Goal: Obtain resource: Obtain resource

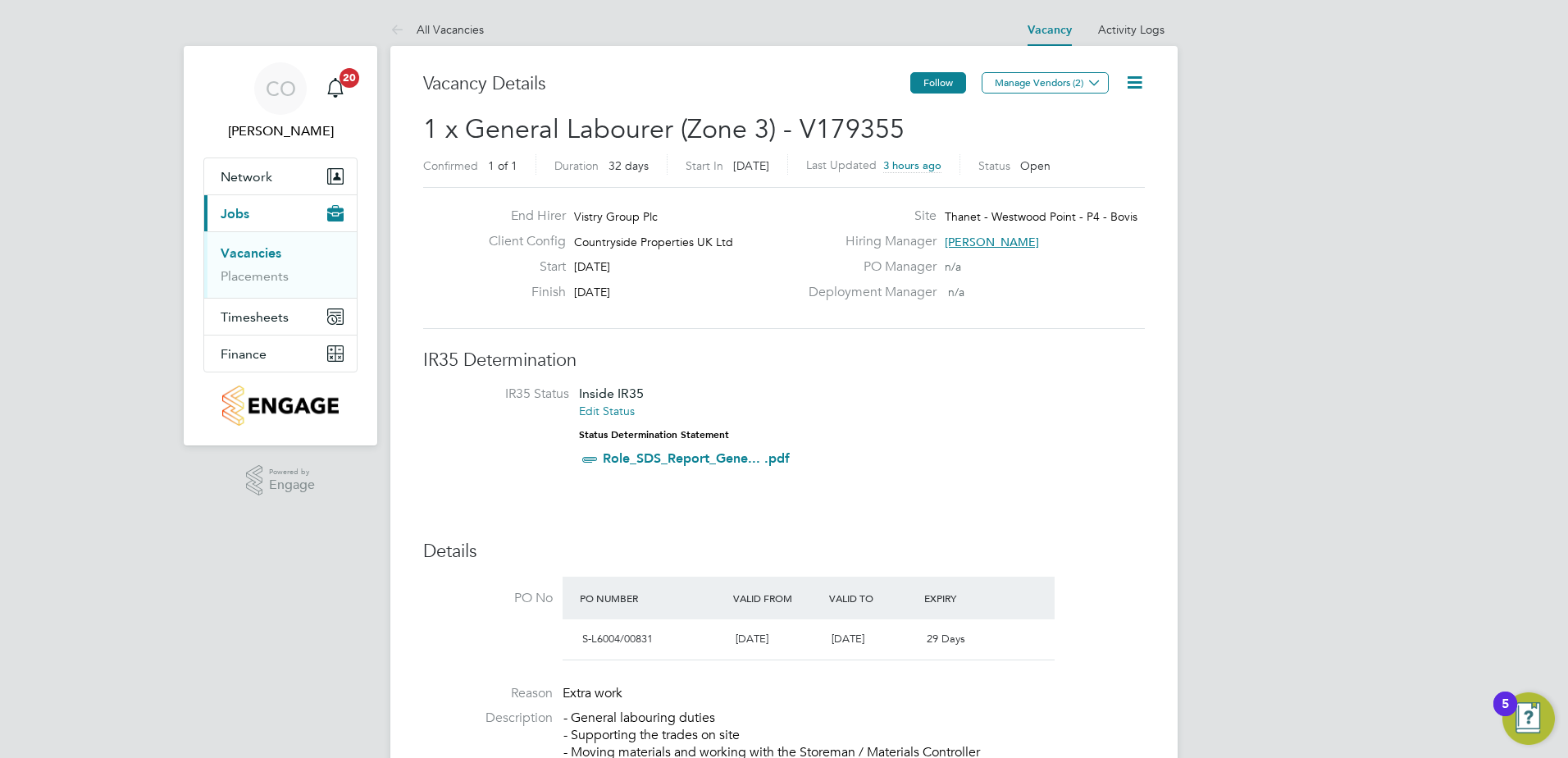
click at [950, 77] on button "Follow" at bounding box center [938, 83] width 56 height 21
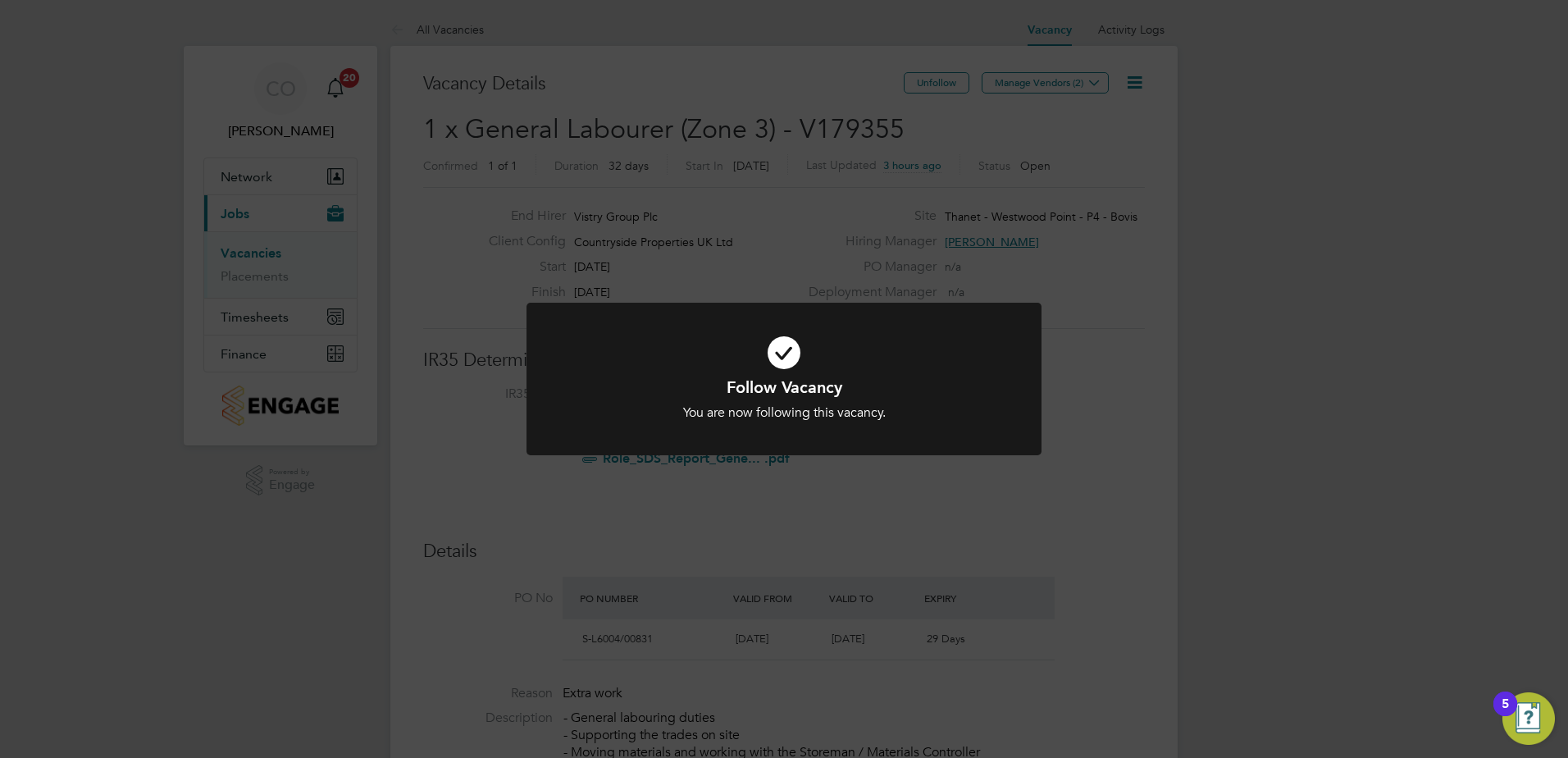
click at [1146, 392] on div "Follow Vacancy You are now following this vacancy. Cancel Okay" at bounding box center [784, 379] width 1568 height 758
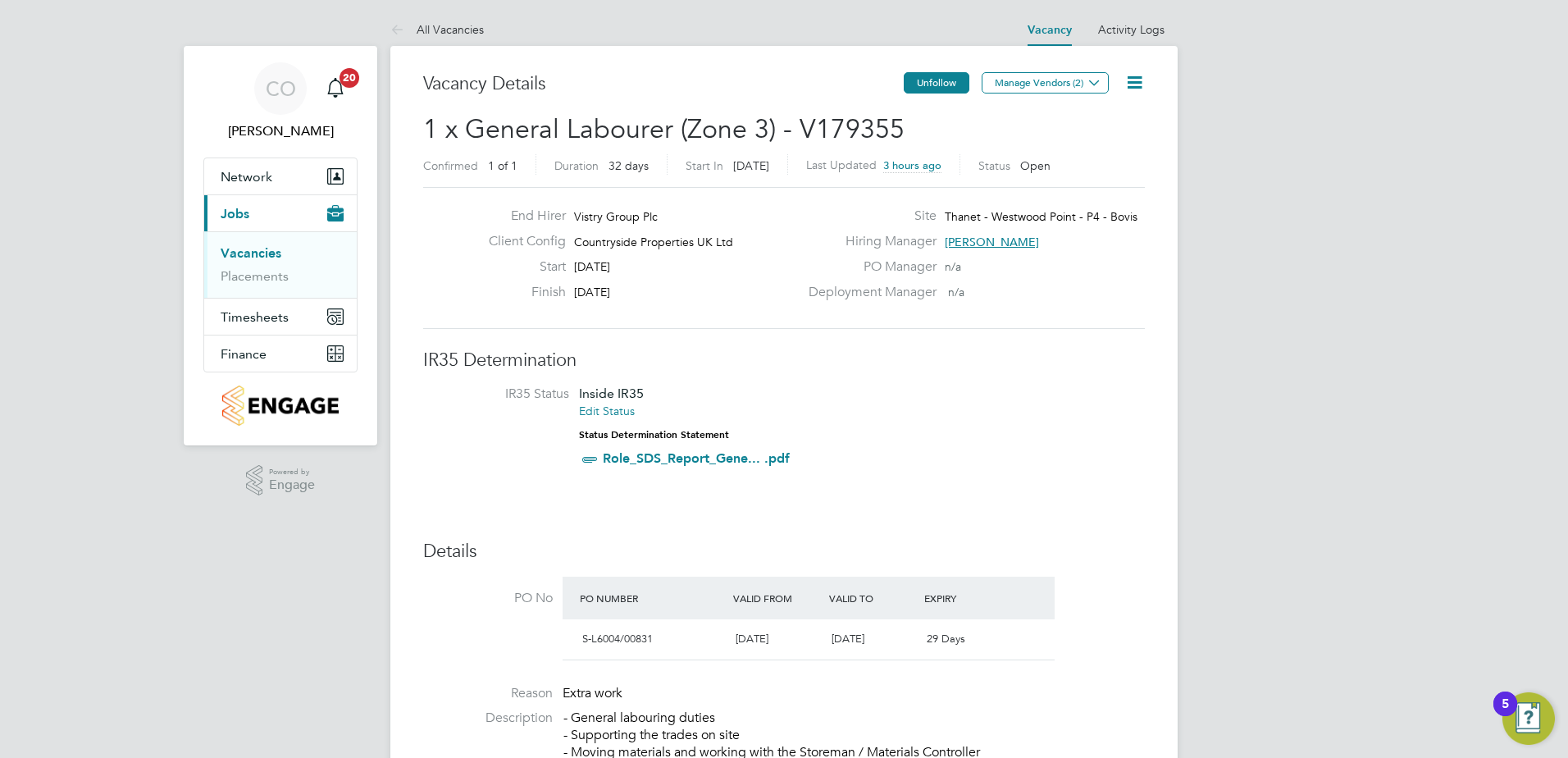
click at [931, 76] on button "Unfollow" at bounding box center [937, 83] width 66 height 21
click at [246, 180] on span "Network" at bounding box center [246, 176] width 52 height 16
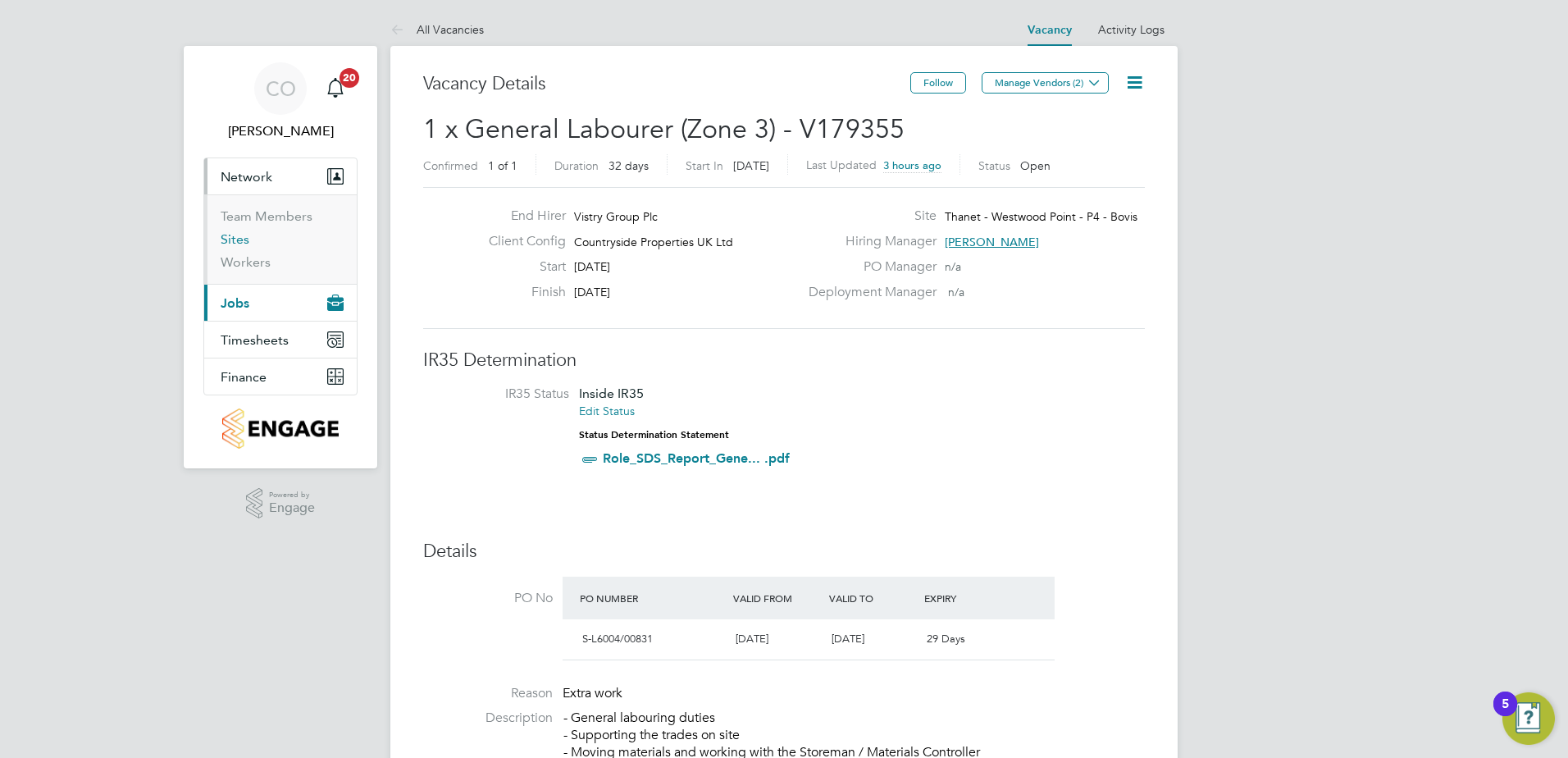
click at [244, 236] on link "Sites" at bounding box center [235, 239] width 29 height 16
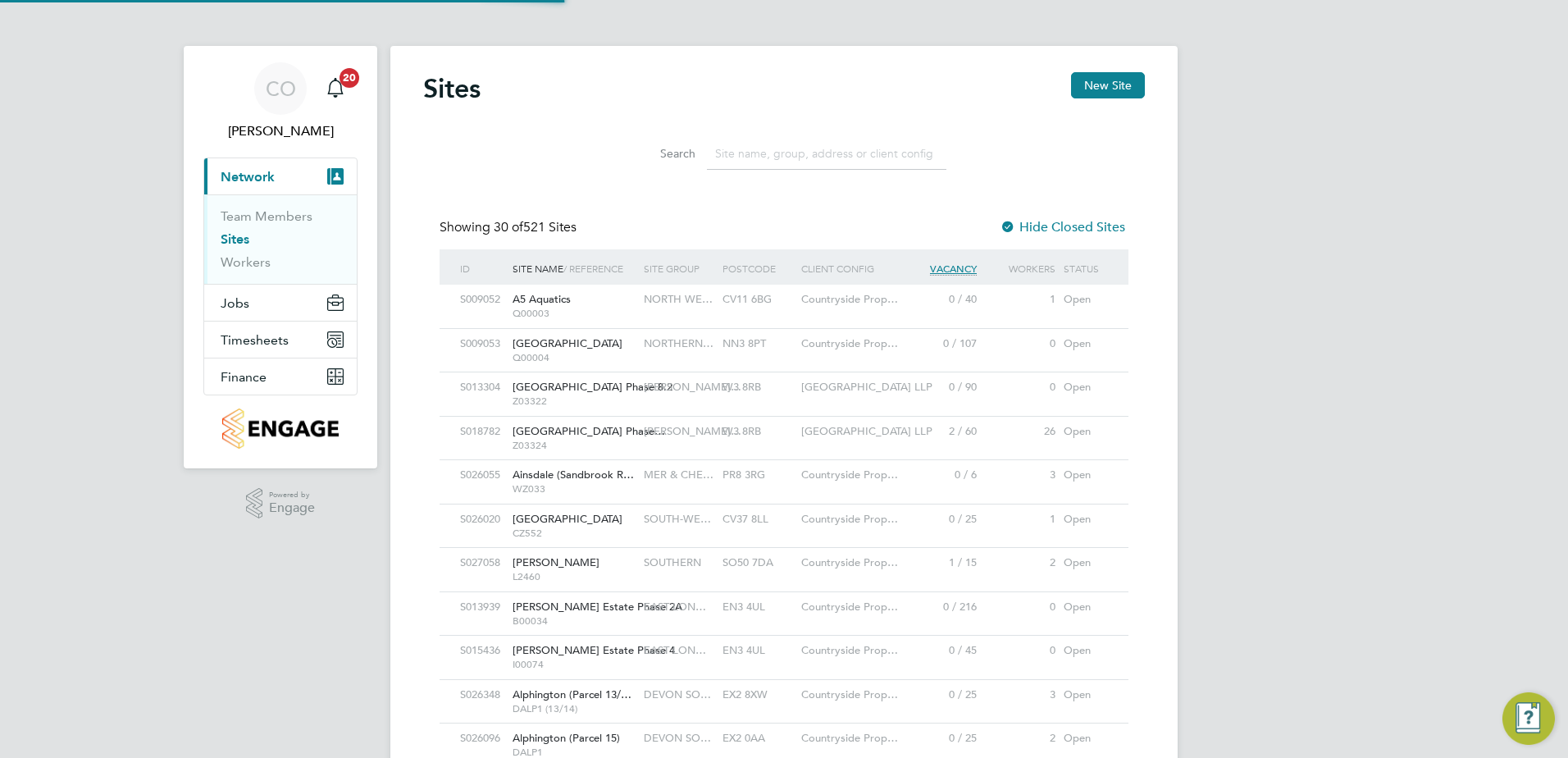
scroll to position [8, 8]
click at [825, 151] on input at bounding box center [827, 153] width 239 height 32
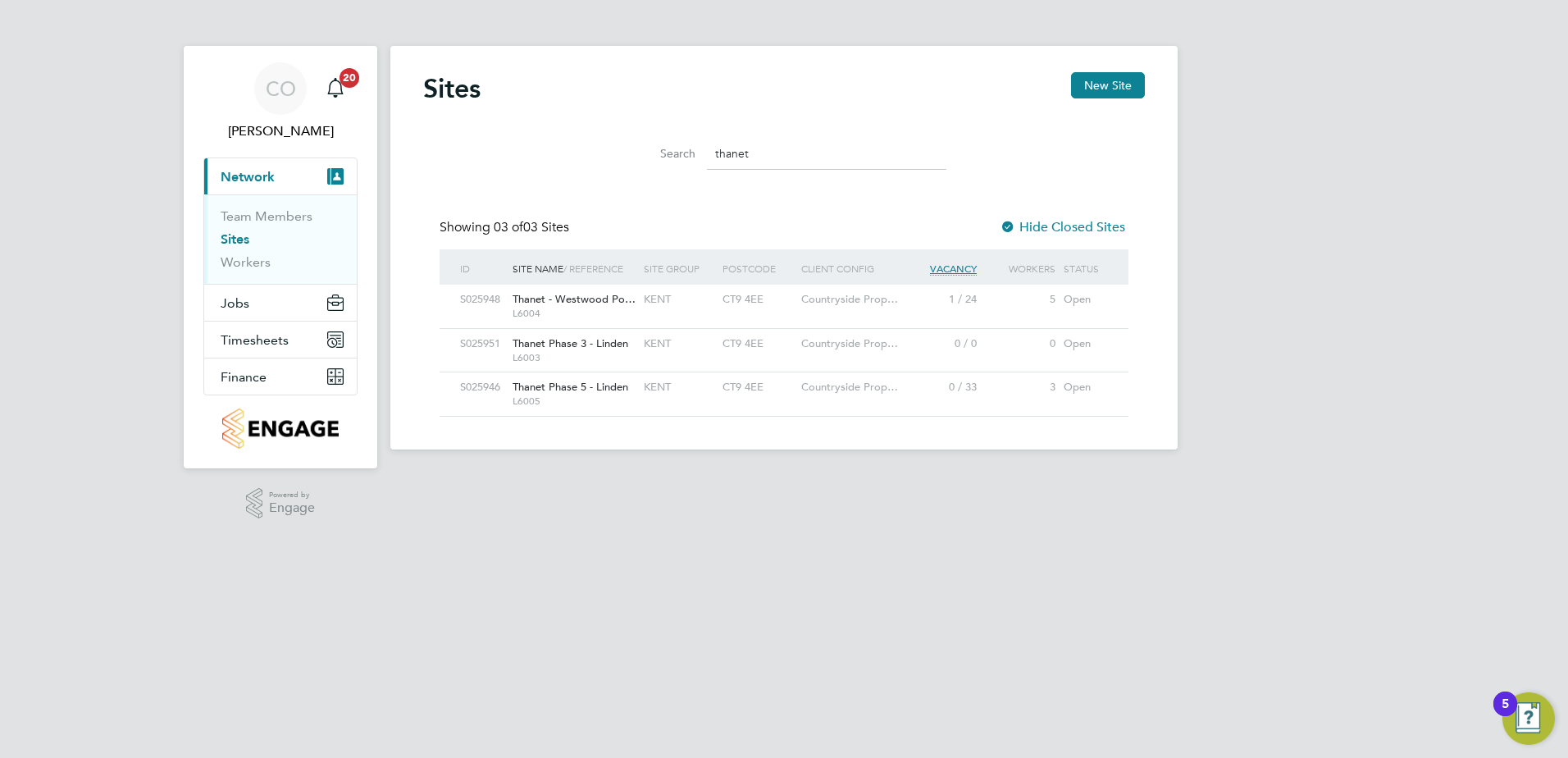
type input "thanet"
click at [538, 299] on span "Thanet - Westwood Po…" at bounding box center [574, 299] width 123 height 14
click at [238, 302] on span "Jobs" at bounding box center [235, 303] width 29 height 16
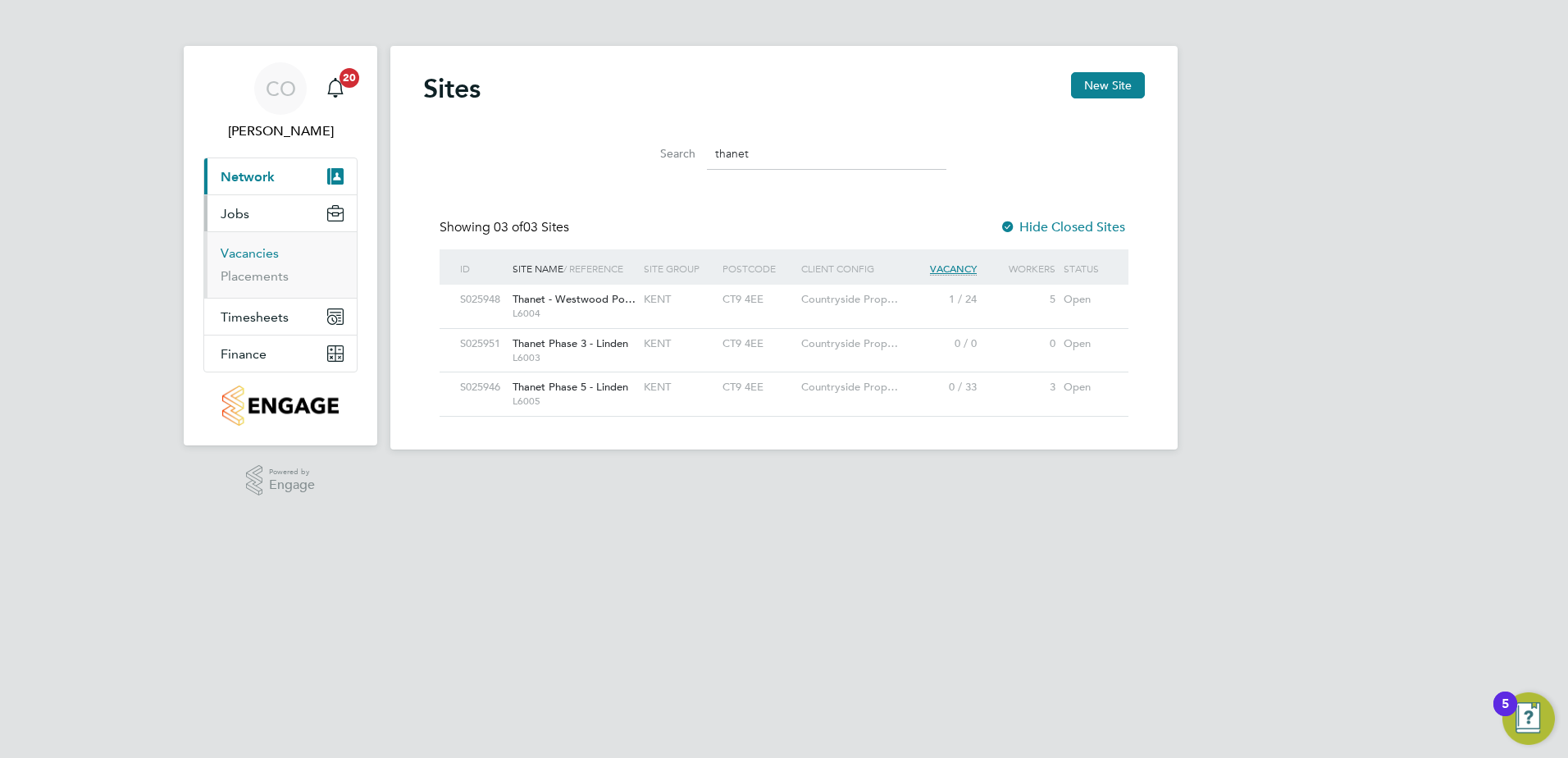
click at [261, 253] on link "Vacancies" at bounding box center [249, 253] width 58 height 16
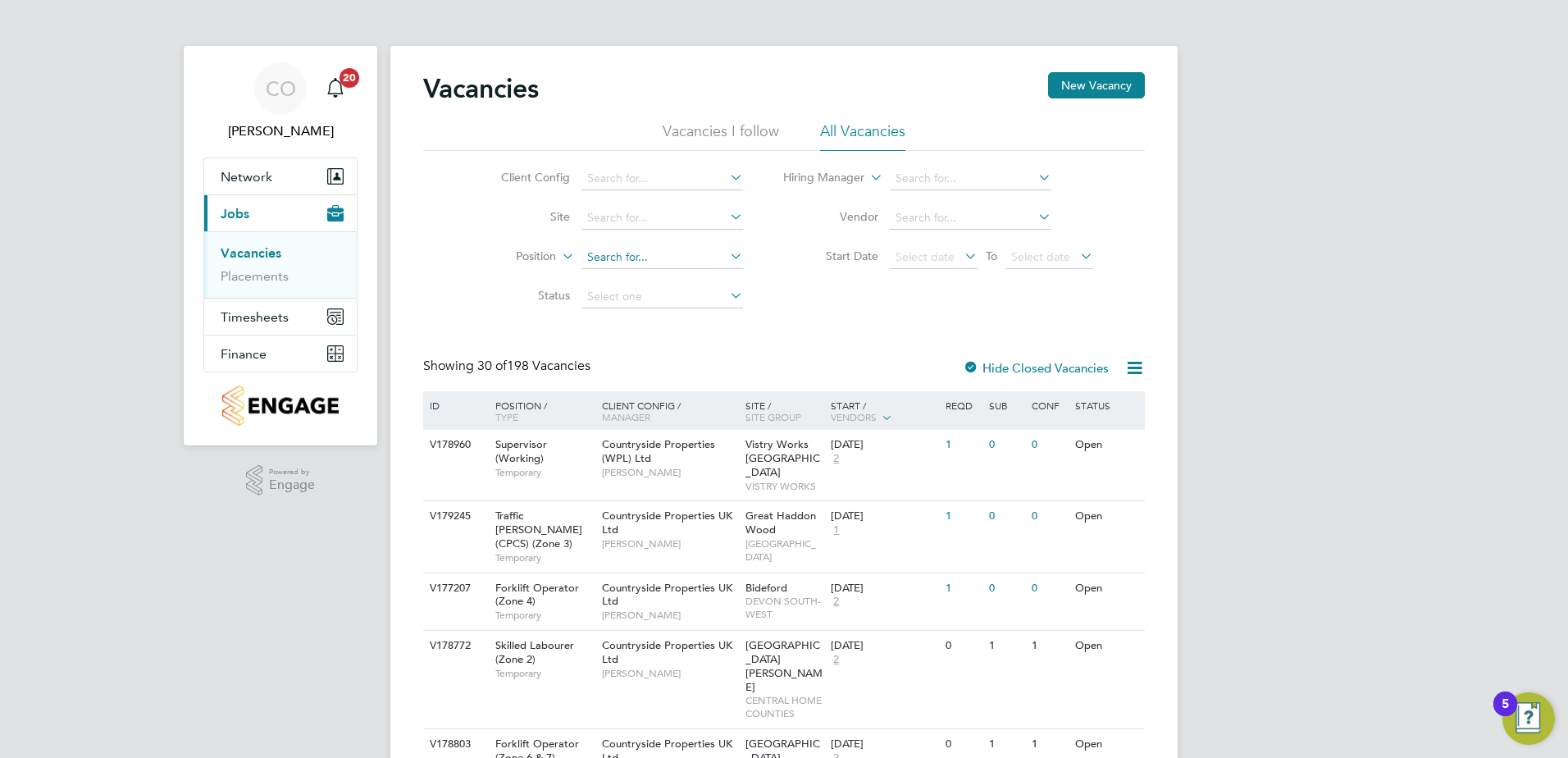
click at [651, 250] on input at bounding box center [662, 258] width 162 height 23
click at [646, 212] on input at bounding box center [662, 218] width 162 height 23
click at [635, 279] on li "Lower Herne" at bounding box center [674, 283] width 189 height 22
type input "Lower Herne"
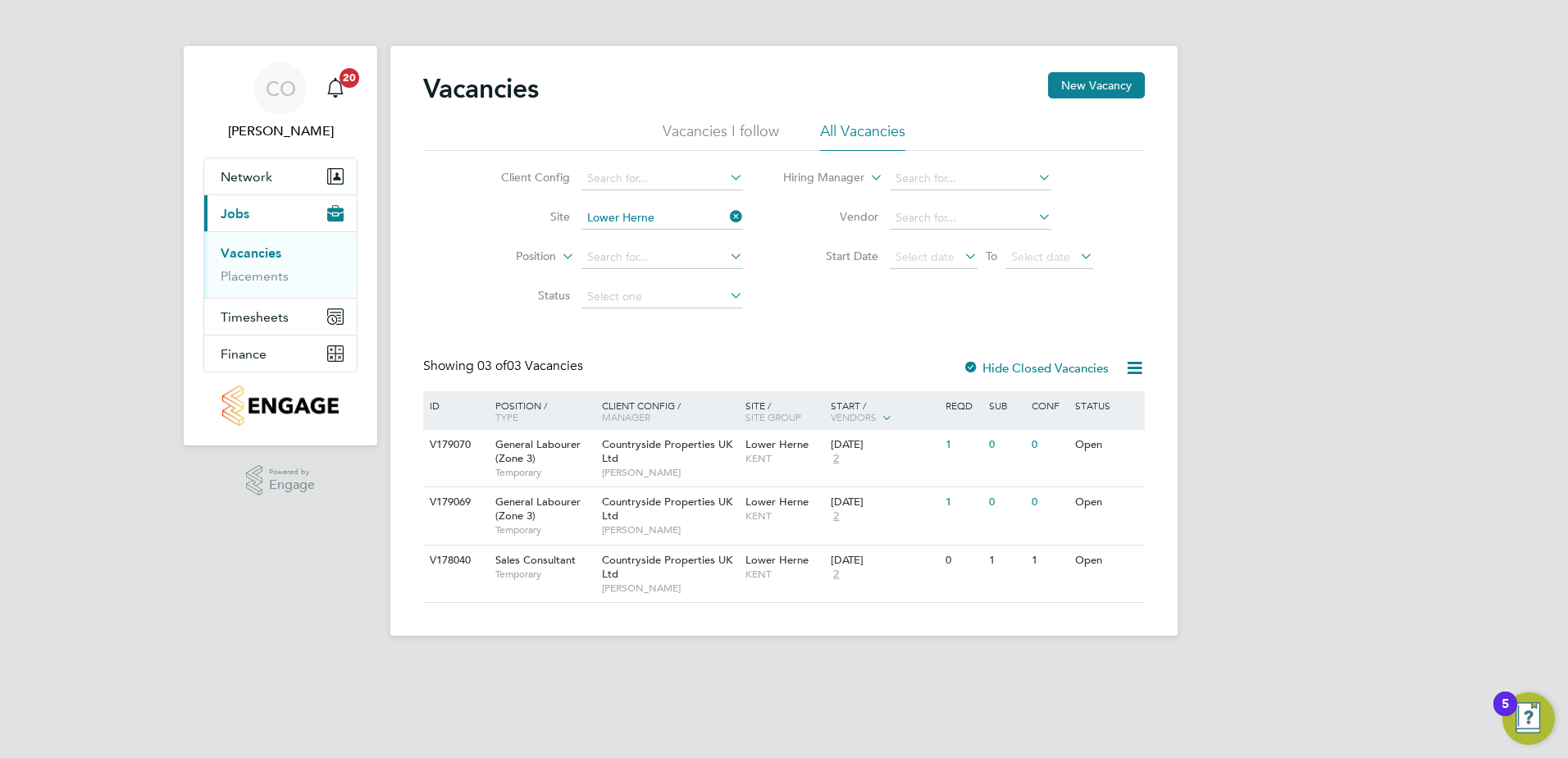
click at [1137, 369] on icon at bounding box center [1134, 368] width 21 height 21
click at [1076, 407] on li "Download Vacancies Report" at bounding box center [1059, 407] width 166 height 23
click at [254, 275] on link "Placements" at bounding box center [254, 276] width 68 height 16
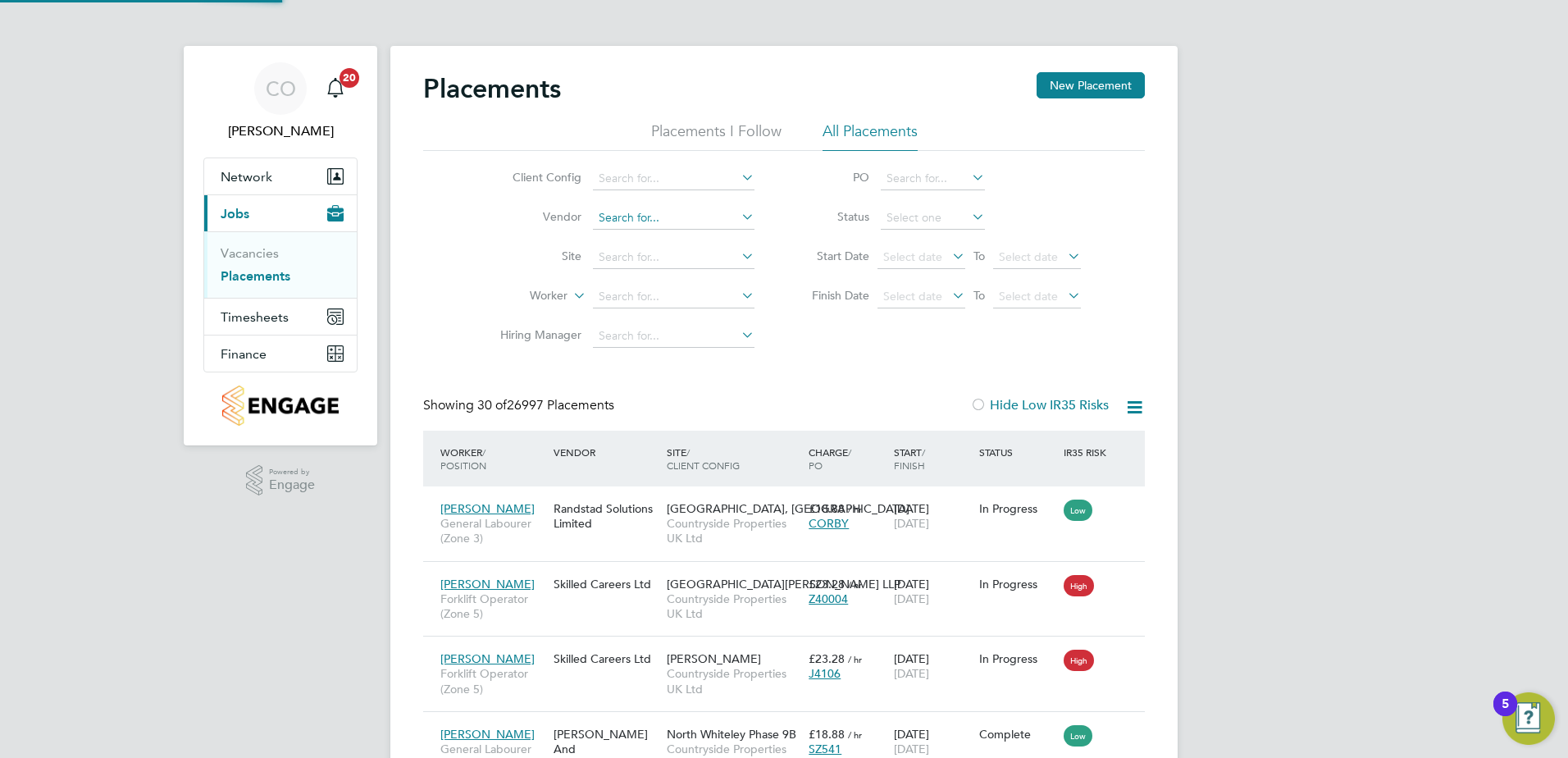
scroll to position [62, 143]
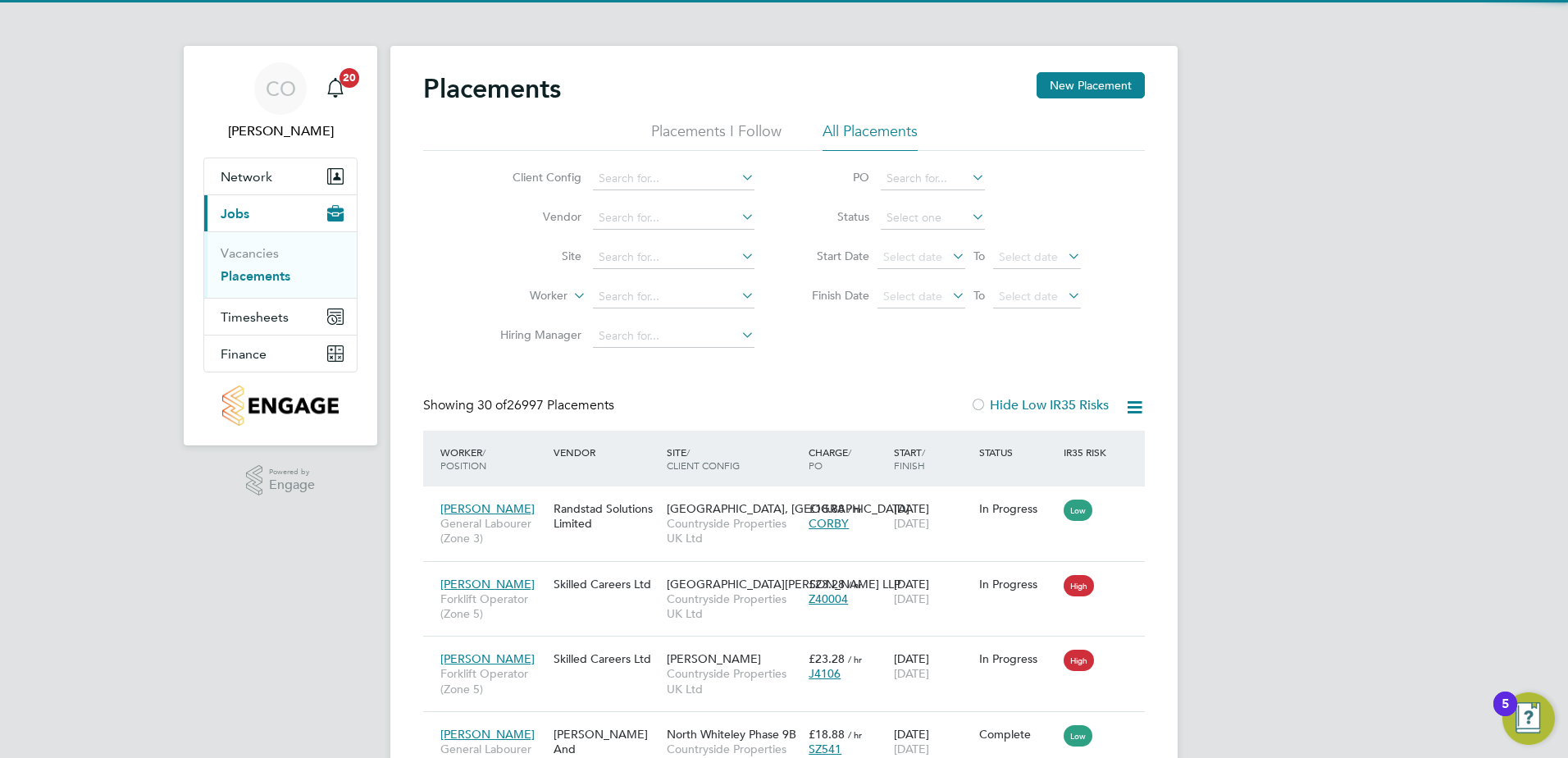
click at [656, 244] on li "Site" at bounding box center [621, 258] width 308 height 39
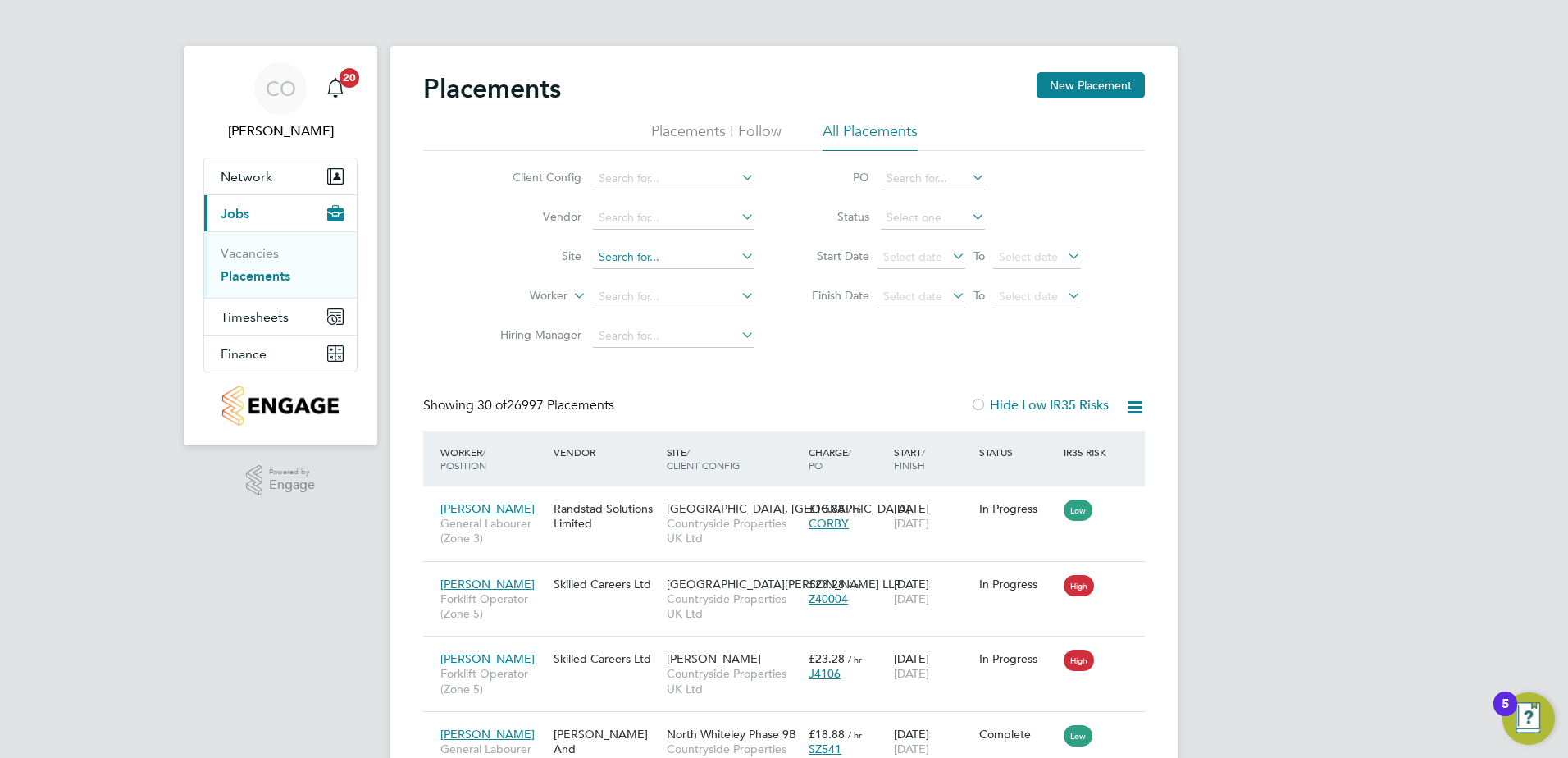
click at [659, 256] on input at bounding box center [673, 258] width 162 height 23
click at [655, 322] on li "Lower Herne" at bounding box center [686, 322] width 189 height 22
type input "Lower Herne"
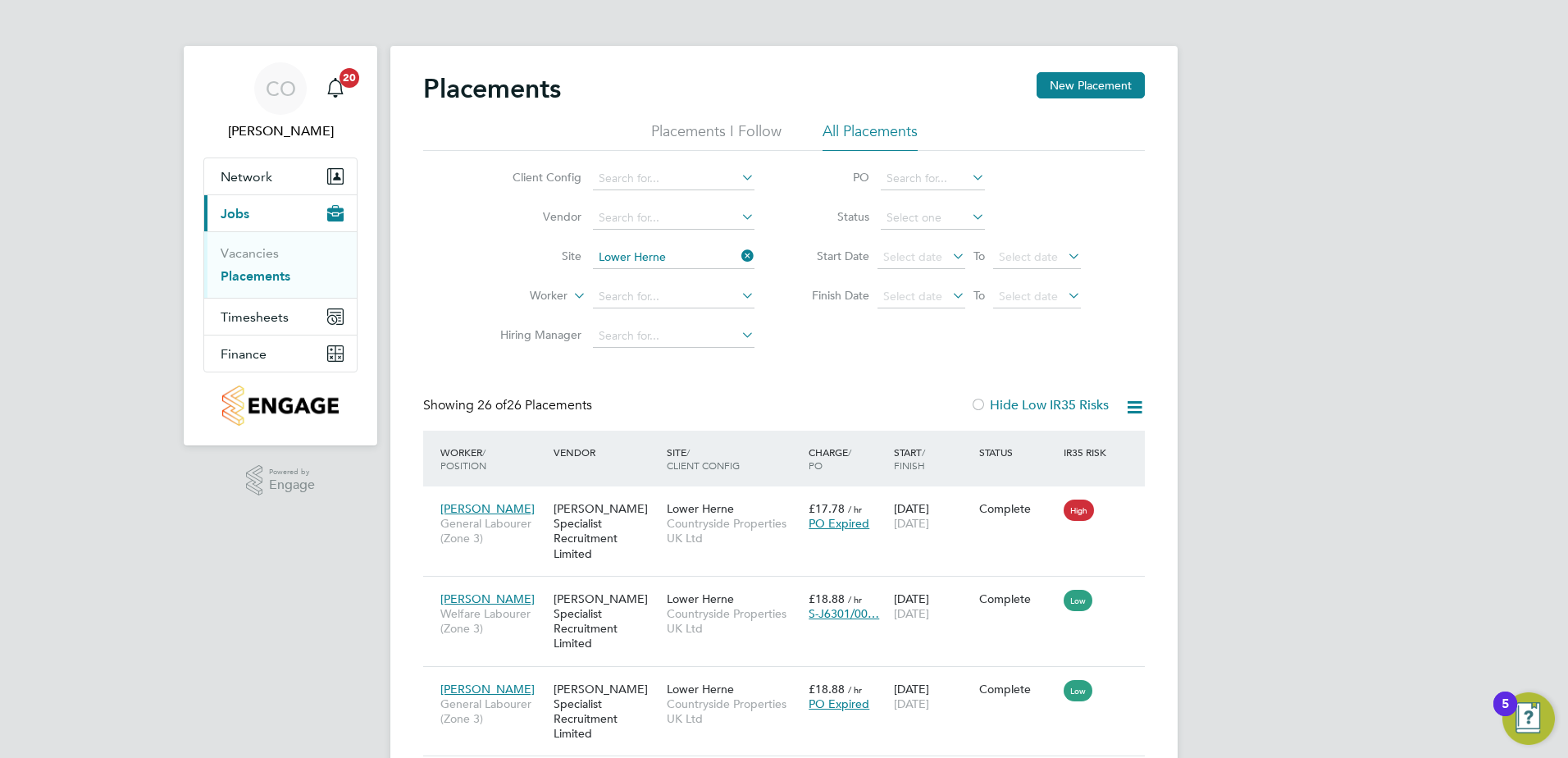
click at [1133, 405] on icon at bounding box center [1134, 407] width 21 height 21
click at [1053, 443] on li "Download Placements Report" at bounding box center [1054, 446] width 175 height 23
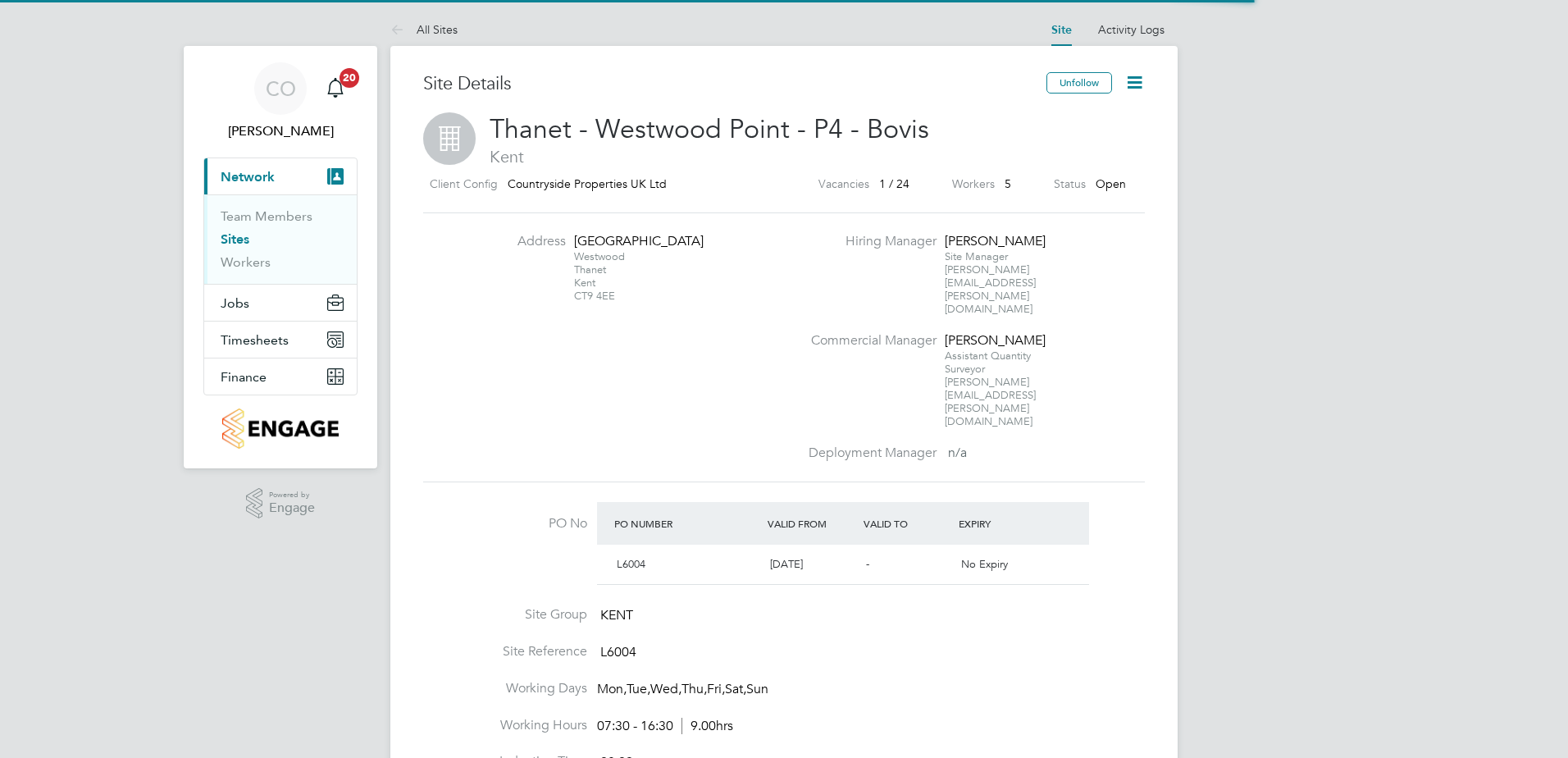
scroll to position [28, 154]
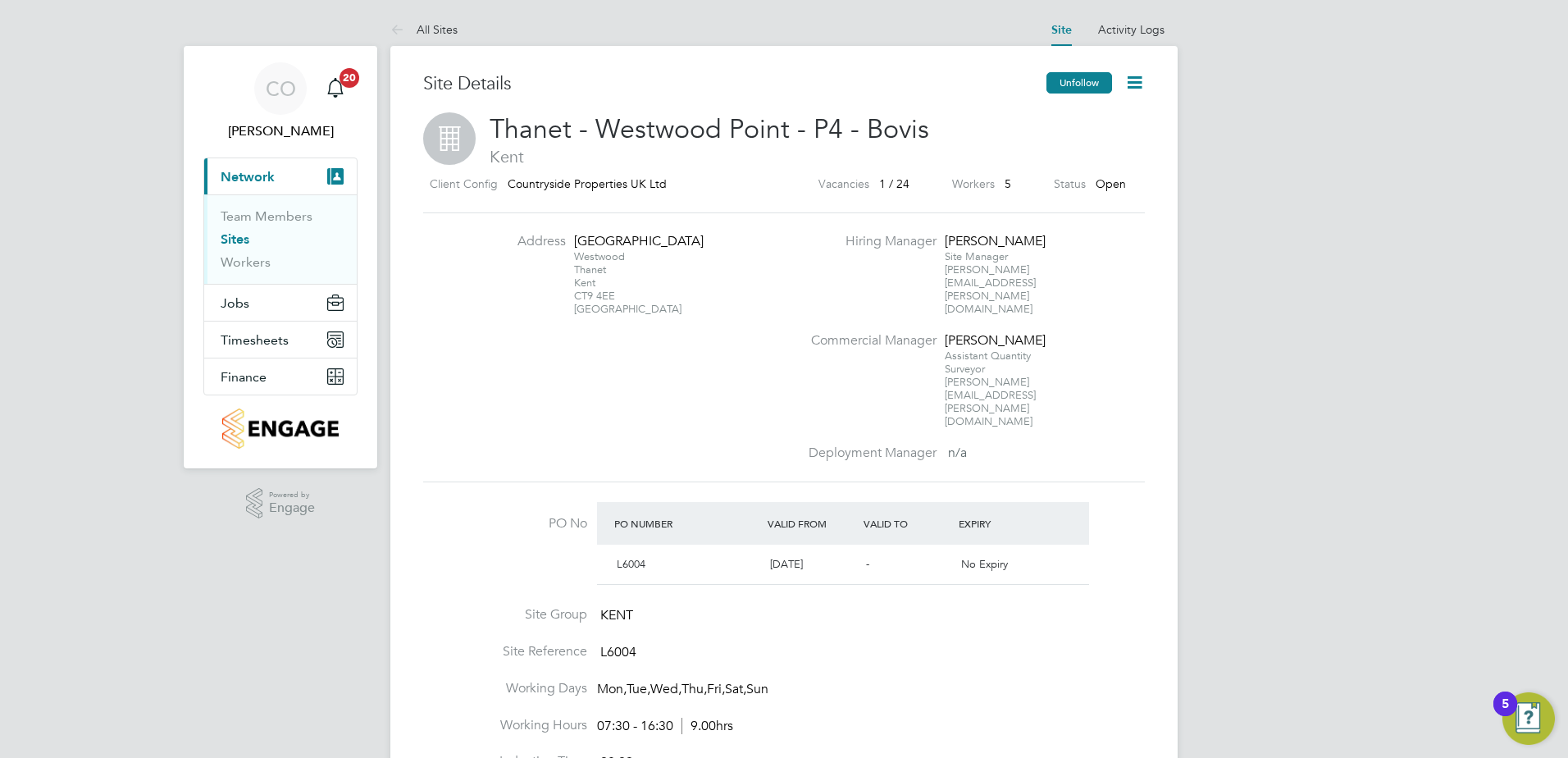
click at [1090, 85] on button "Unfollow" at bounding box center [1079, 83] width 66 height 21
